Goal: Information Seeking & Learning: Learn about a topic

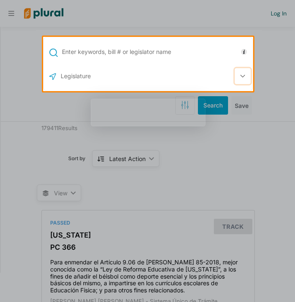
click at [243, 75] on icon "button" at bounding box center [242, 76] width 5 height 3
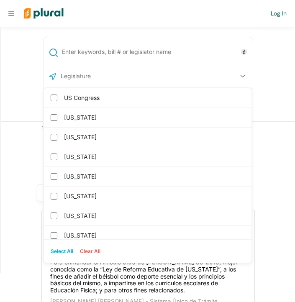
click at [278, 67] on div "US Congress Alabama Alaska Arizona Arkansas California Colorado Connecticut Del…" at bounding box center [148, 74] width 294 height 95
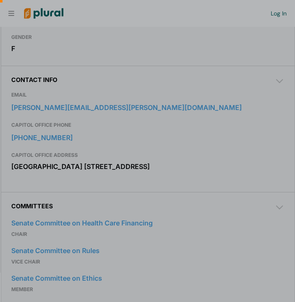
scroll to position [0, 8]
